Goal: Check status: Check status

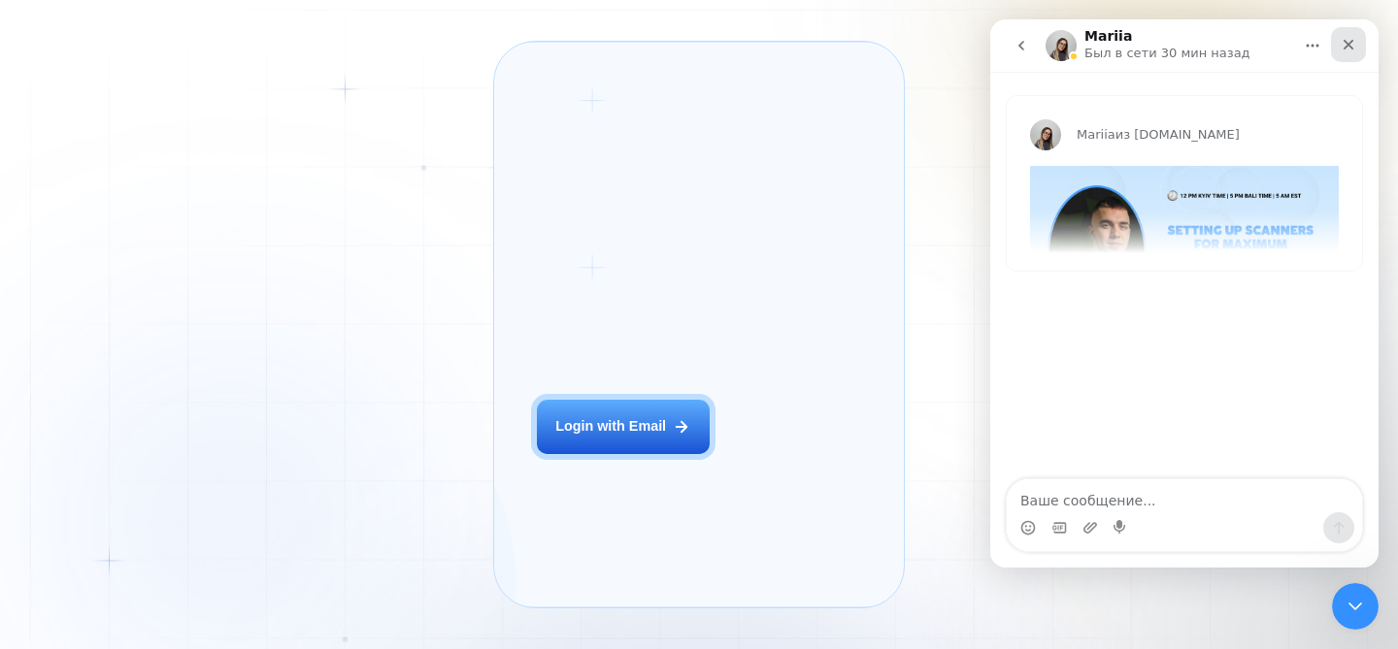
click at [1342, 55] on div "Закрыть" at bounding box center [1348, 44] width 35 height 35
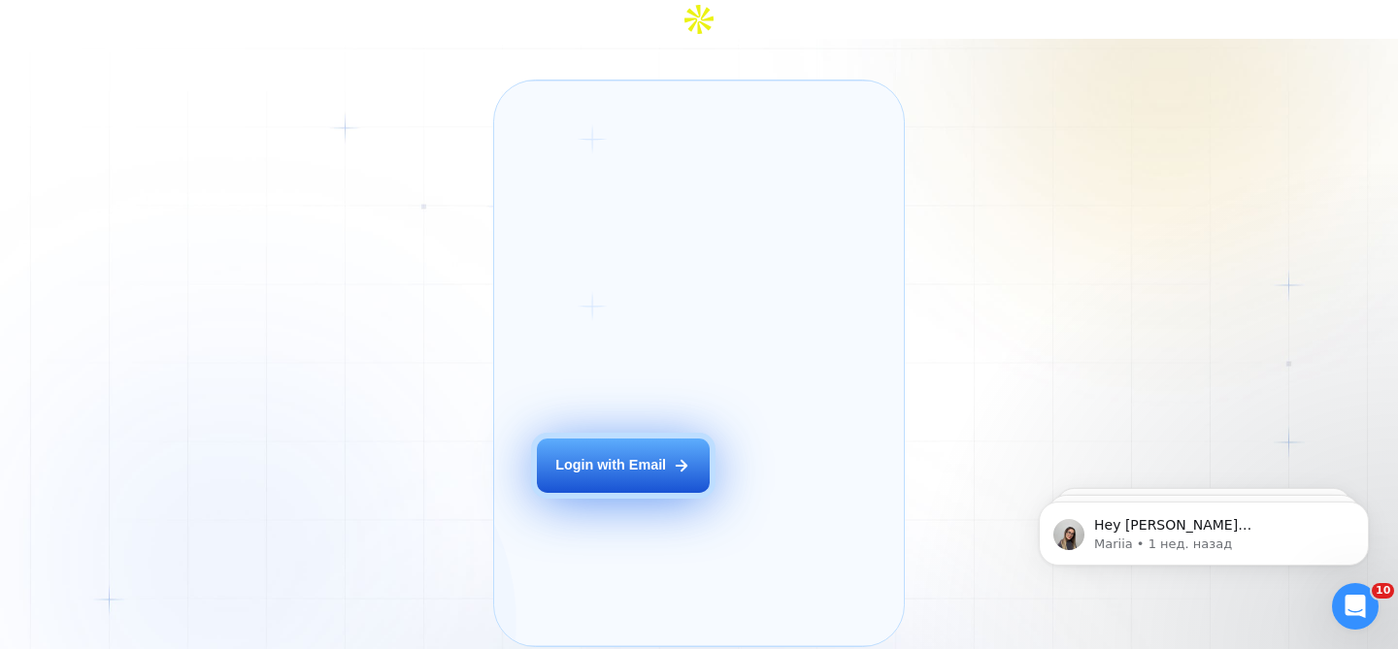
click at [610, 439] on button "Login with Email" at bounding box center [623, 466] width 173 height 54
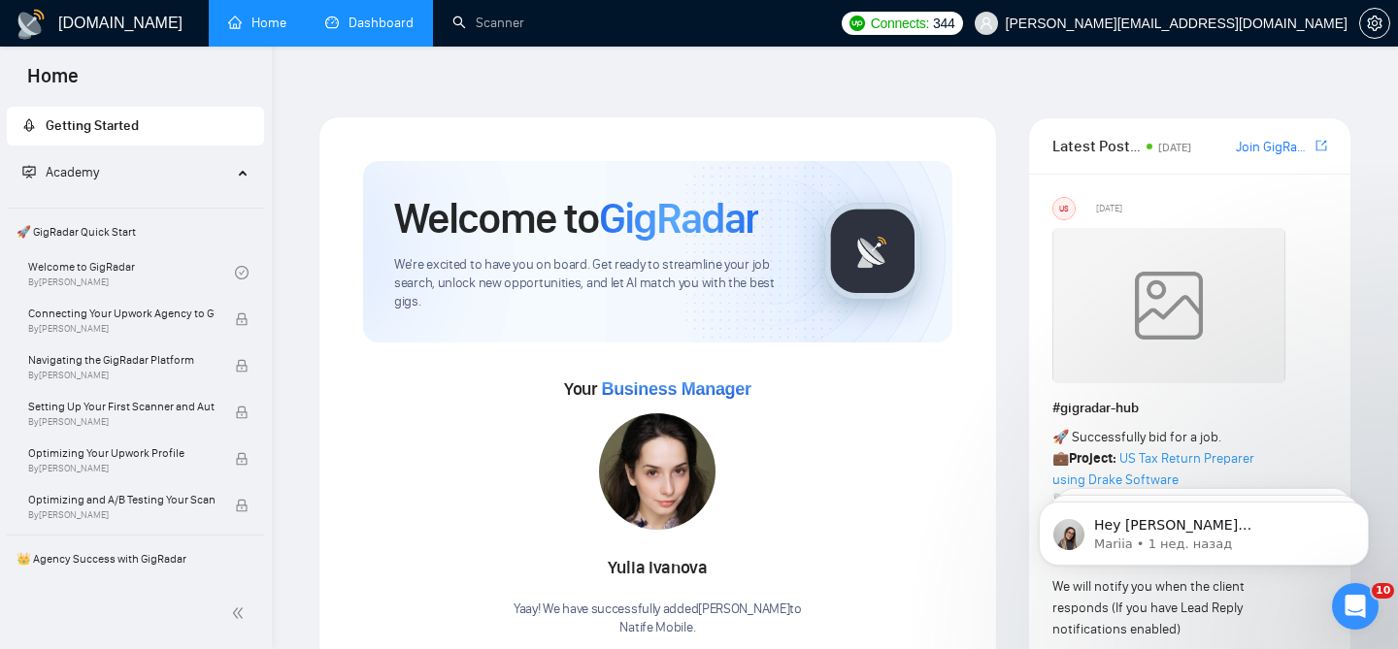
click at [395, 31] on link "Dashboard" at bounding box center [369, 23] width 88 height 17
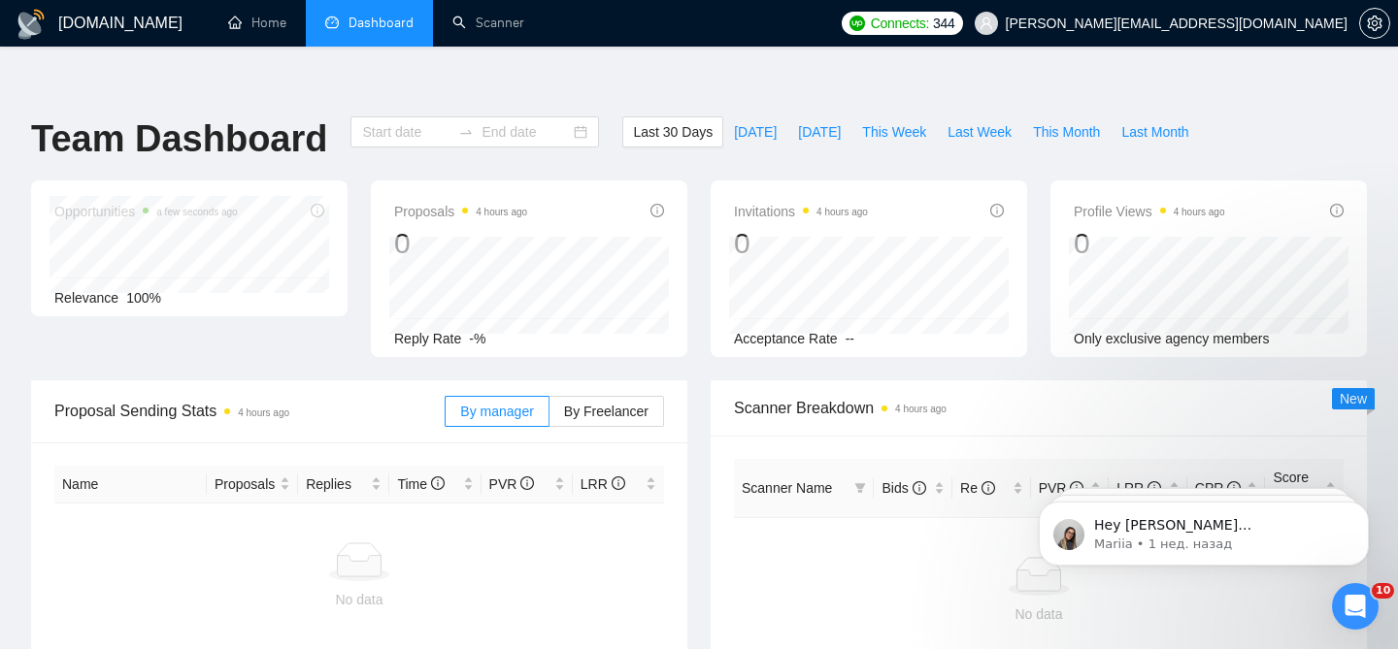
type input "2025-08-09"
type input "2025-09-08"
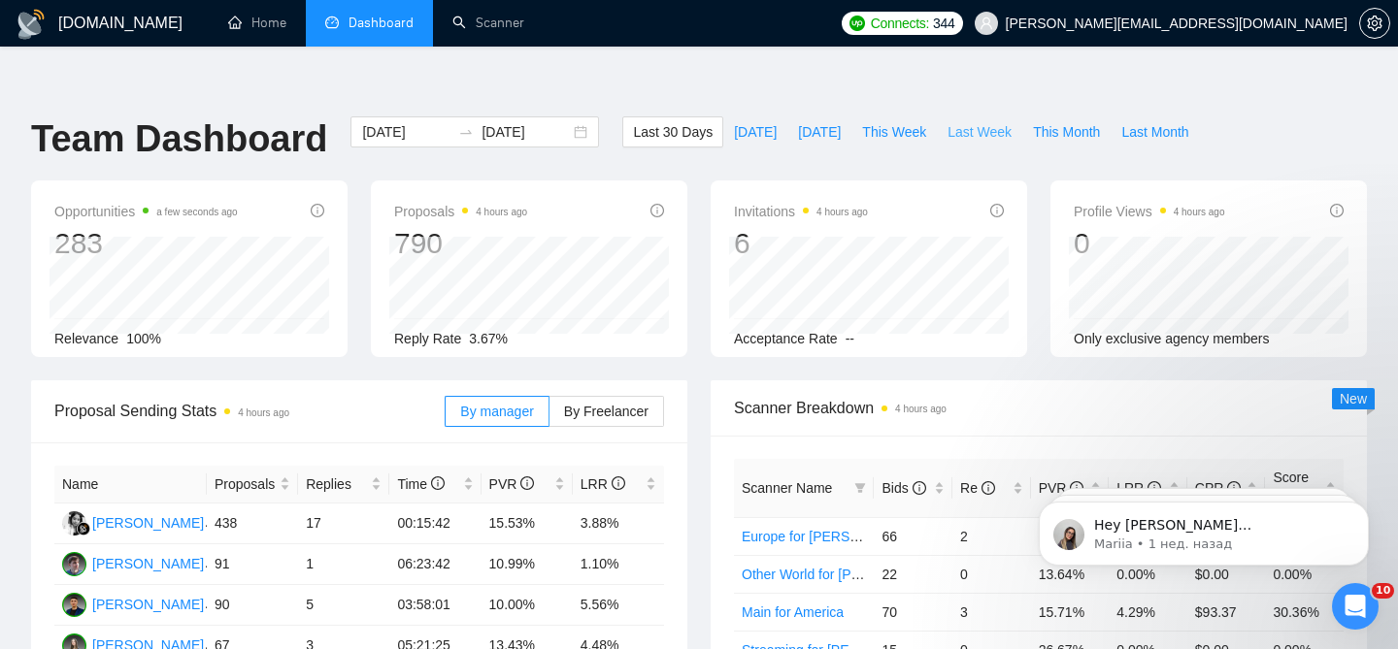
click at [973, 121] on span "Last Week" at bounding box center [979, 131] width 64 height 21
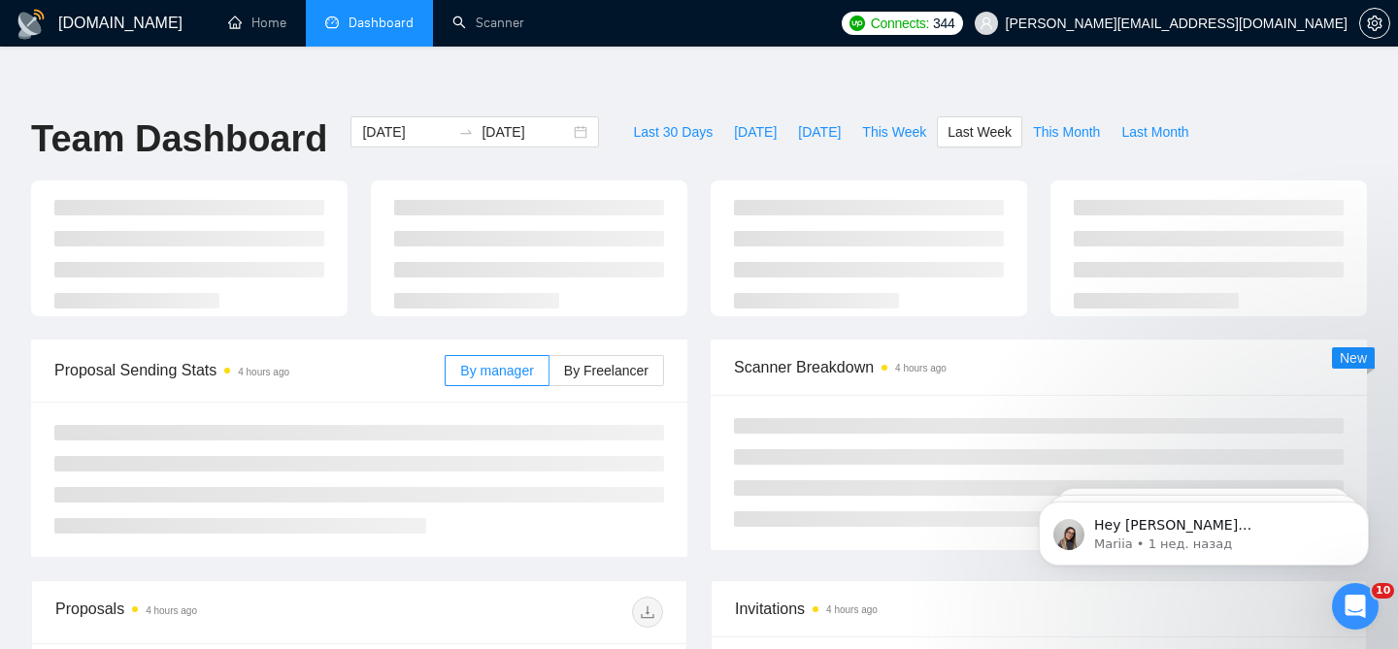
type input "2025-09-01"
type input "2025-09-07"
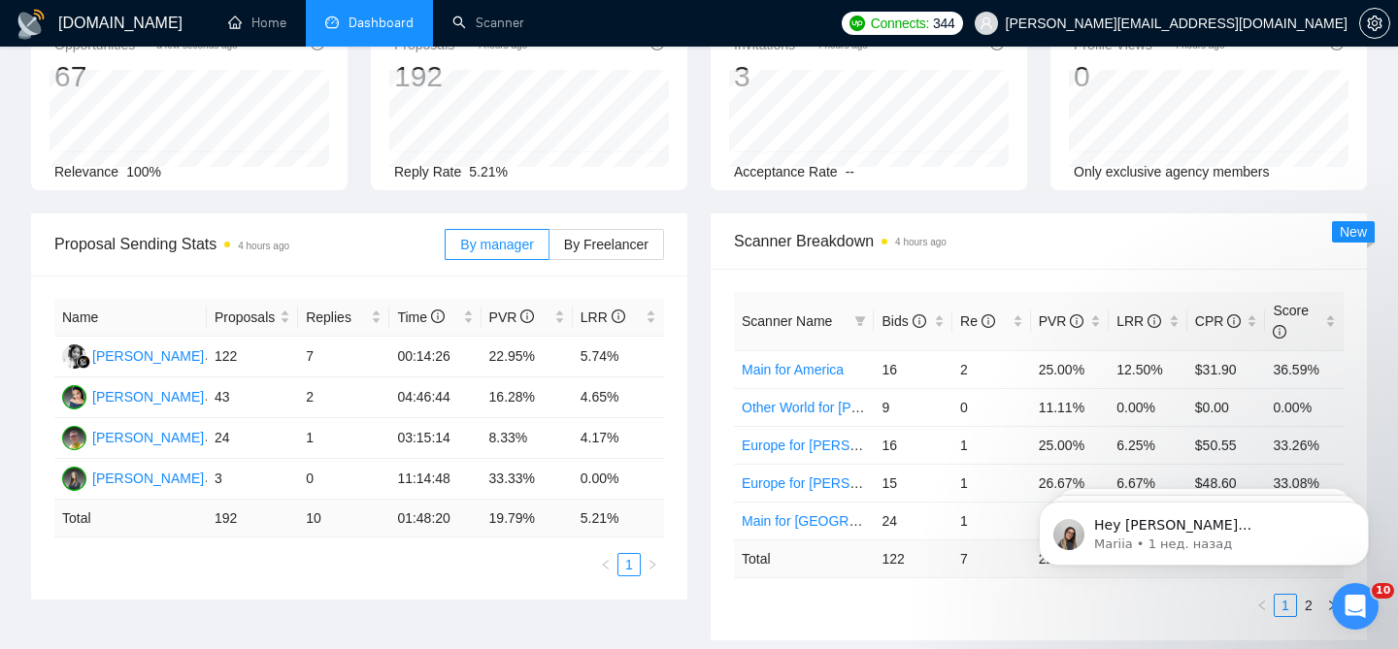
scroll to position [194, 0]
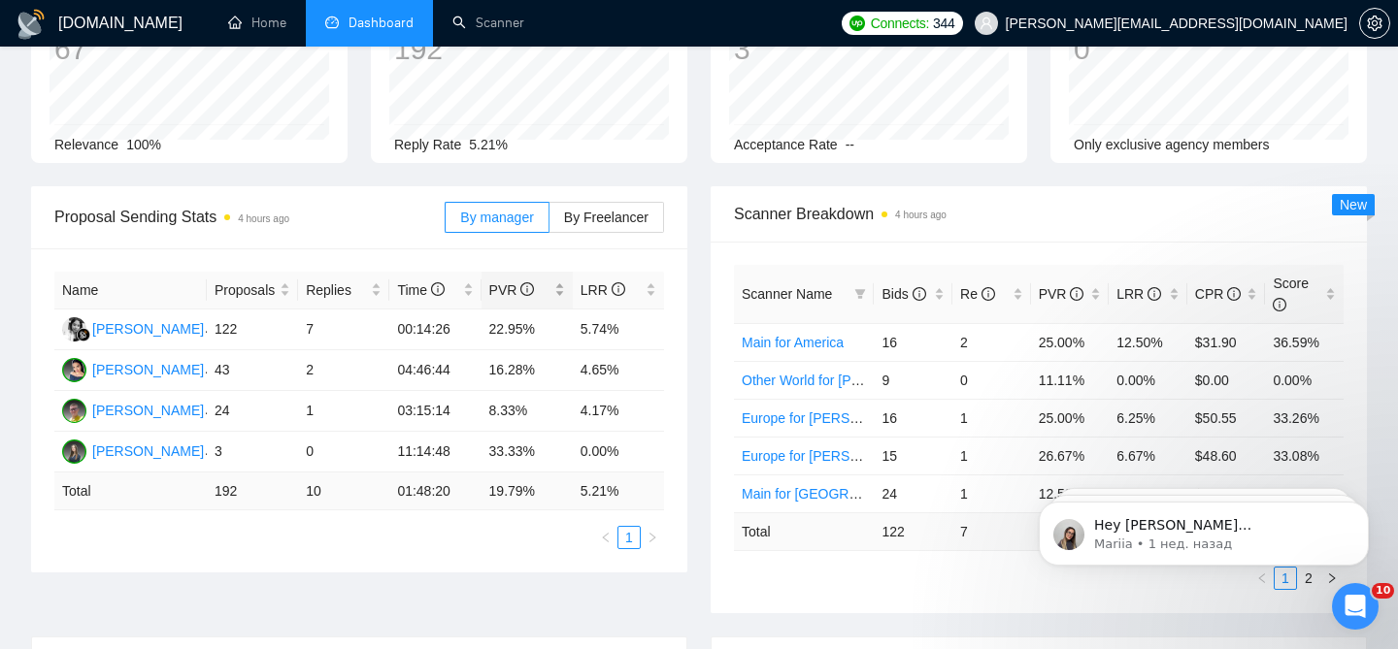
click at [562, 280] on div "PVR" at bounding box center [527, 290] width 76 height 21
click at [572, 202] on label "By Freelancer" at bounding box center [606, 217] width 115 height 31
click at [549, 222] on input "By Freelancer" at bounding box center [549, 222] width 0 height 0
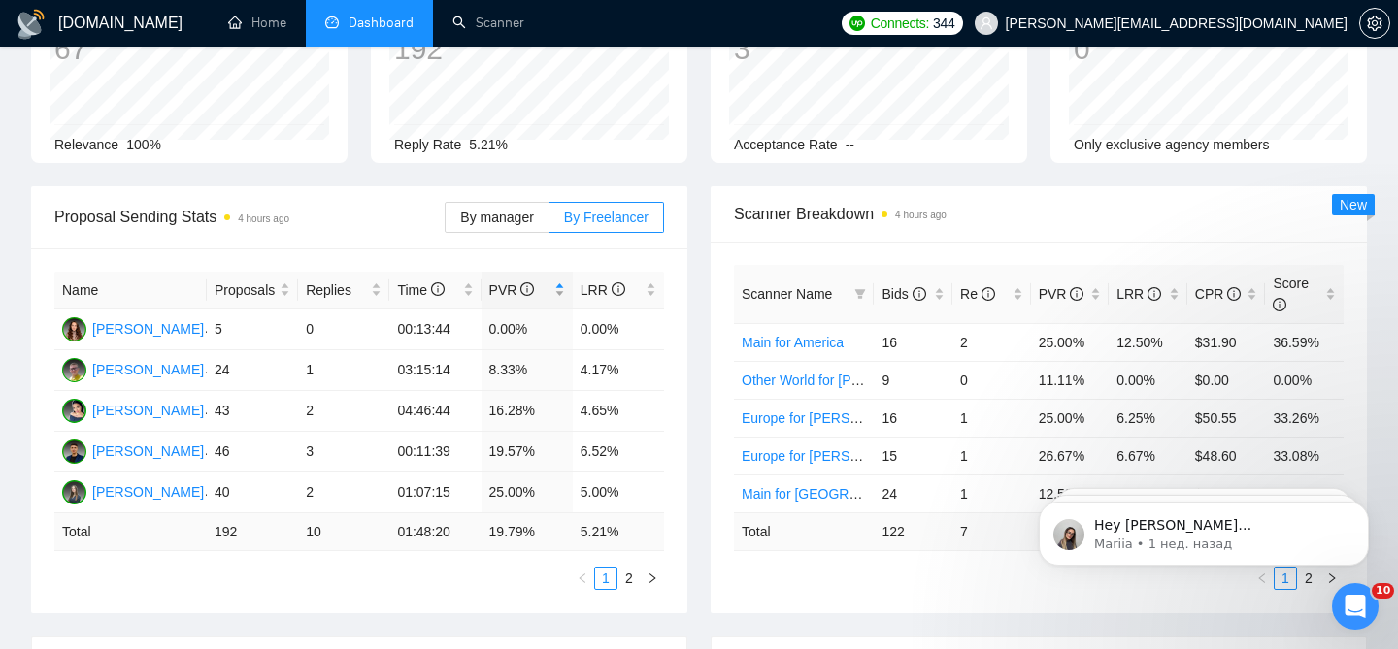
click at [557, 280] on div "PVR" at bounding box center [527, 290] width 76 height 21
drag, startPoint x: 544, startPoint y: 288, endPoint x: 480, endPoint y: 286, distance: 64.1
click at [481, 310] on td "29.41%" at bounding box center [526, 330] width 91 height 41
drag, startPoint x: 538, startPoint y: 325, endPoint x: 469, endPoint y: 317, distance: 69.4
click at [470, 350] on tr "Olha Luhovska 40 2 01:07:15 25.00% 5.00%" at bounding box center [359, 370] width 610 height 41
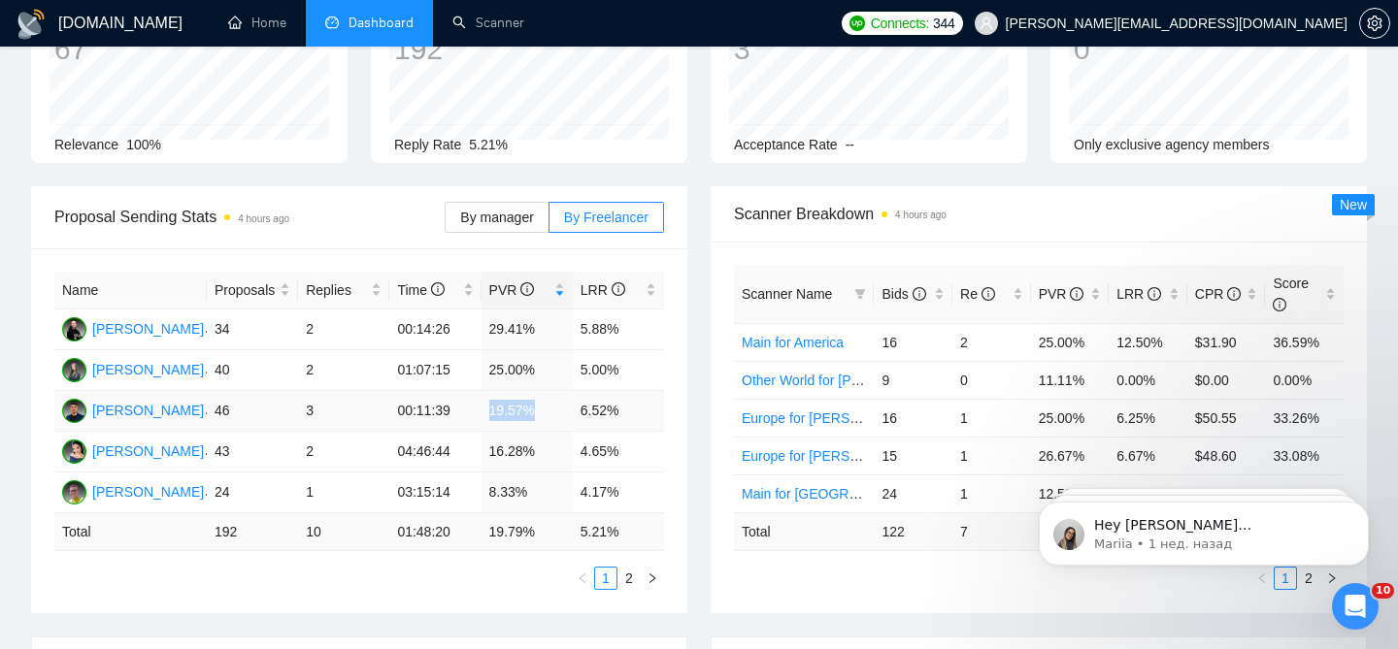
drag, startPoint x: 544, startPoint y: 371, endPoint x: 457, endPoint y: 369, distance: 86.4
click at [457, 391] on tr "Valerii Solodkyi 46 3 00:11:39 19.57% 6.52%" at bounding box center [359, 411] width 610 height 41
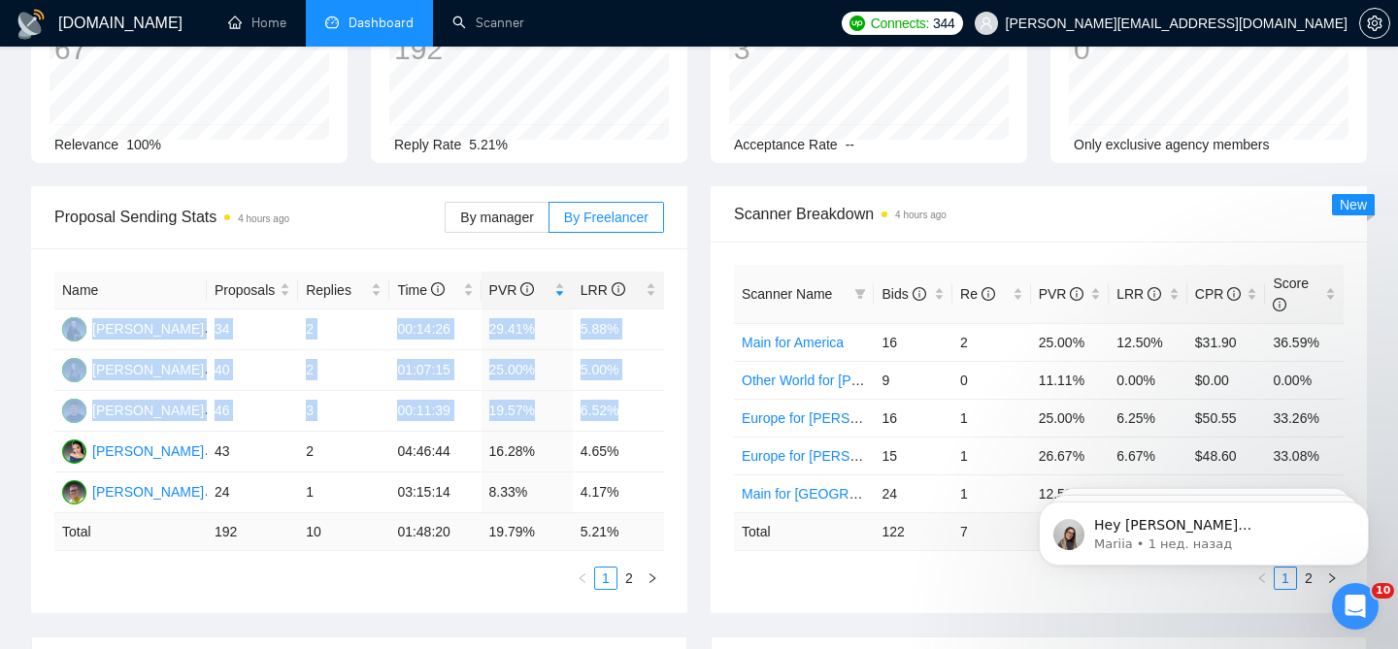
drag, startPoint x: 626, startPoint y: 375, endPoint x: 578, endPoint y: 270, distance: 115.5
click at [578, 272] on table "Name Proposals Replies Time PVR LRR Eugene Zinchuk 34 2 00:14:26 29.41% 5.88% O…" at bounding box center [359, 412] width 610 height 280
click at [582, 350] on td "5.00%" at bounding box center [618, 370] width 91 height 41
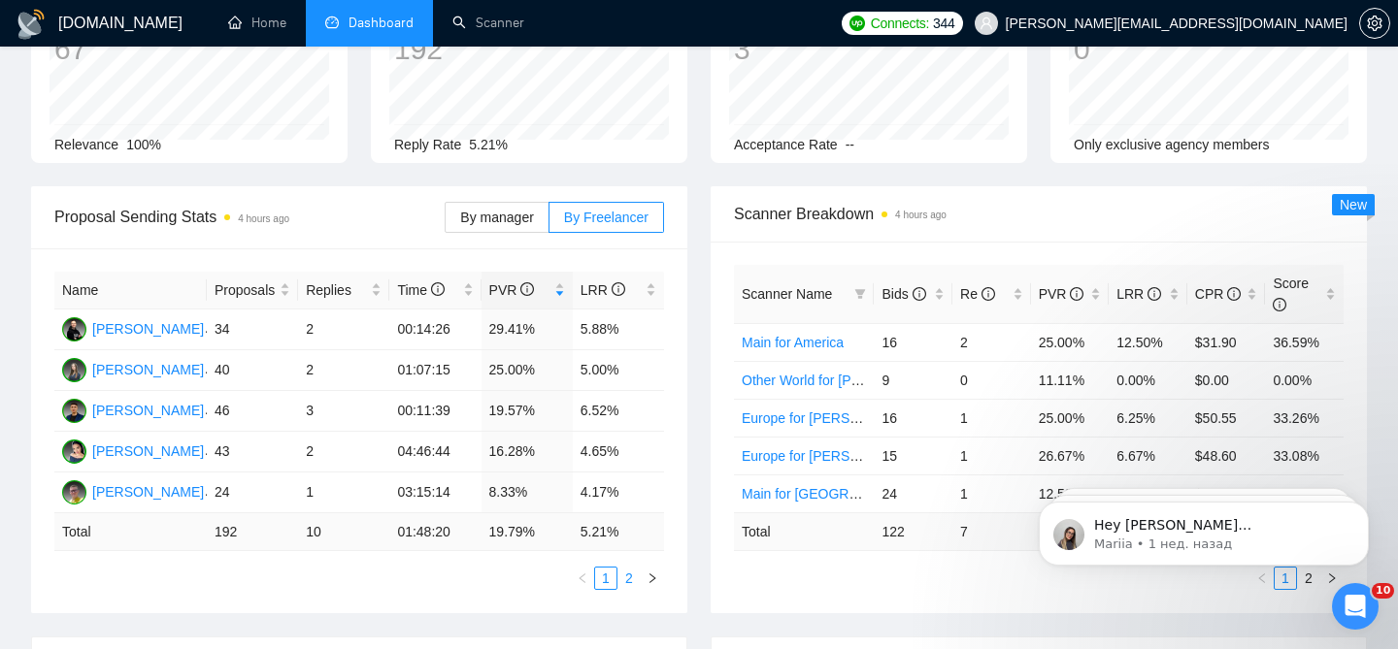
click at [633, 568] on link "2" at bounding box center [628, 578] width 21 height 21
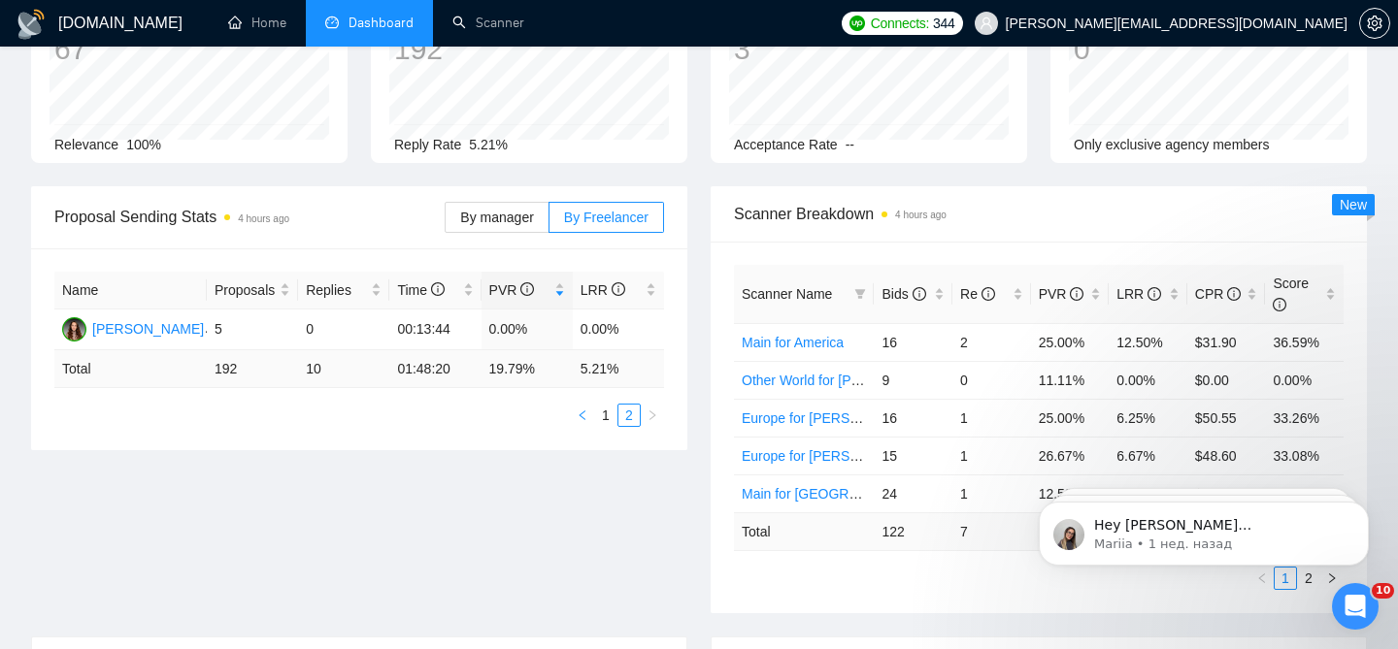
click at [591, 404] on button "button" at bounding box center [582, 415] width 23 height 23
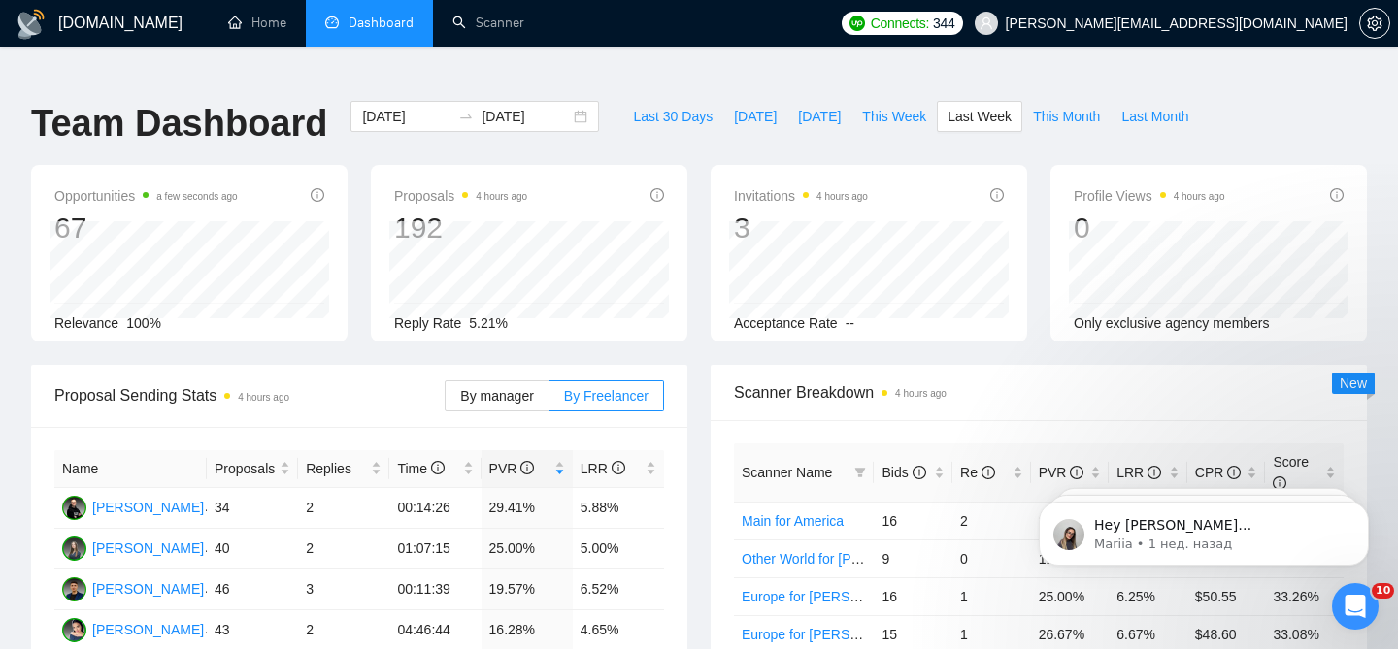
scroll to position [69, 0]
